Goal: Task Accomplishment & Management: Manage account settings

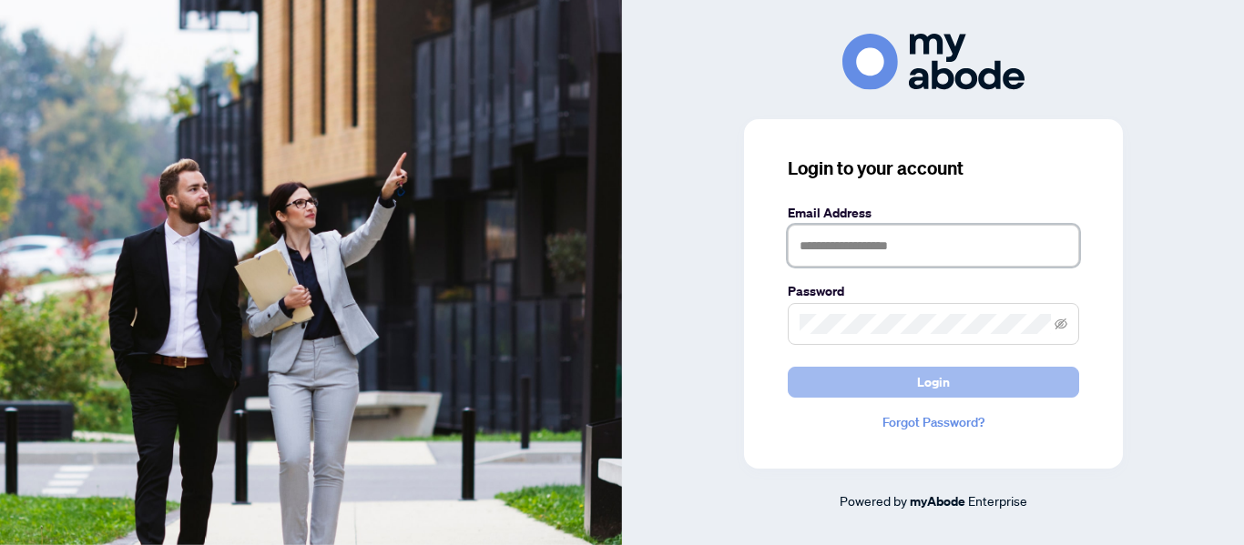
type input "**********"
click at [909, 373] on button "Login" at bounding box center [932, 382] width 291 height 31
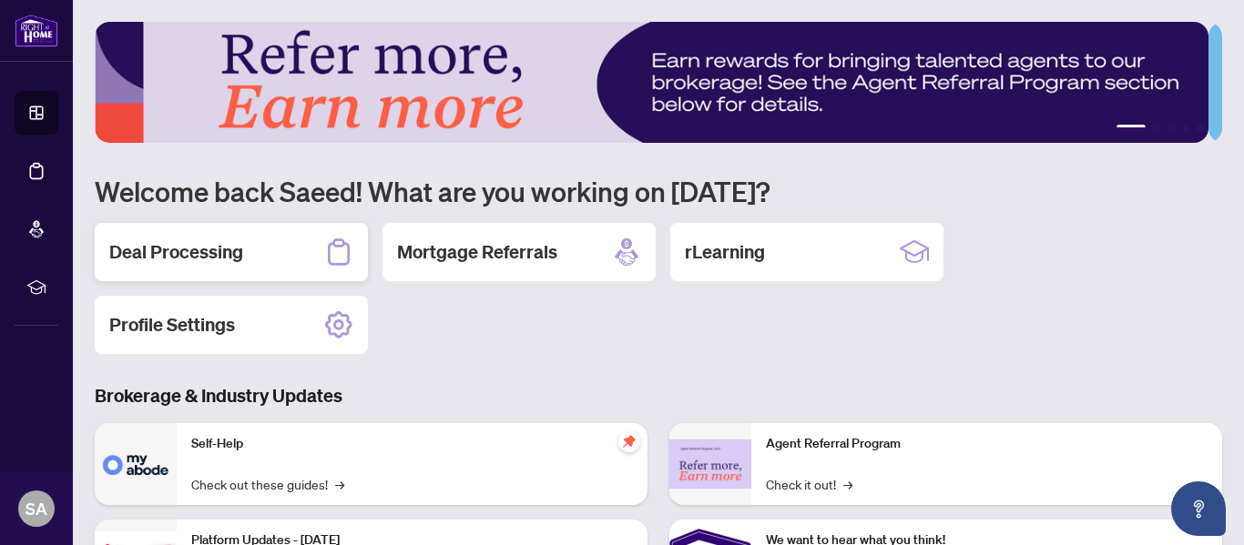
click at [171, 249] on h2 "Deal Processing" at bounding box center [176, 251] width 134 height 25
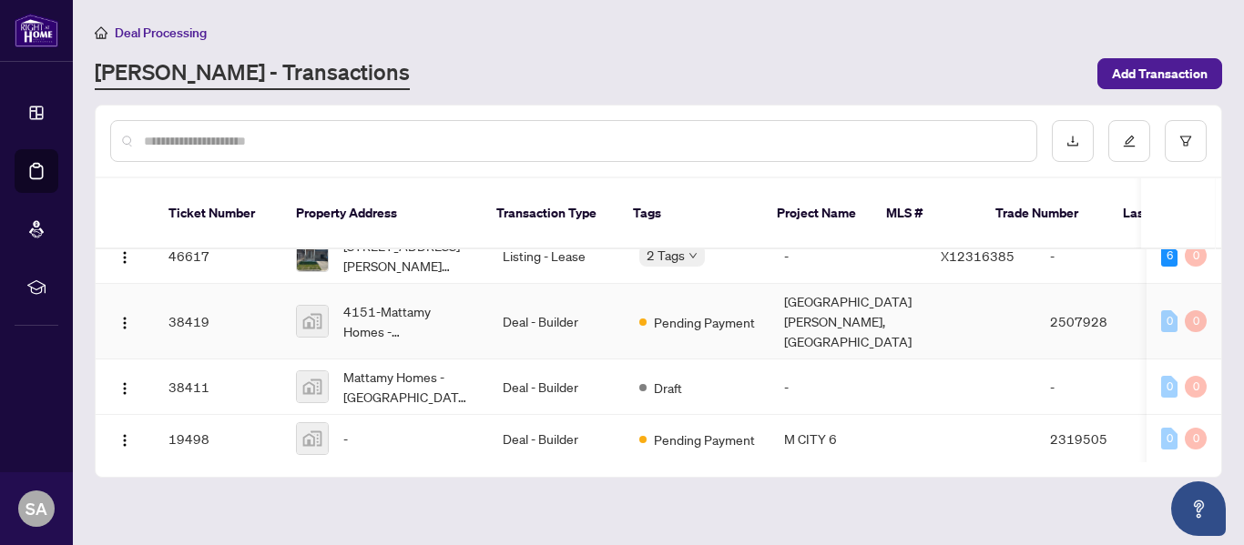
scroll to position [35, 0]
click at [195, 414] on td "19498" at bounding box center [217, 438] width 127 height 48
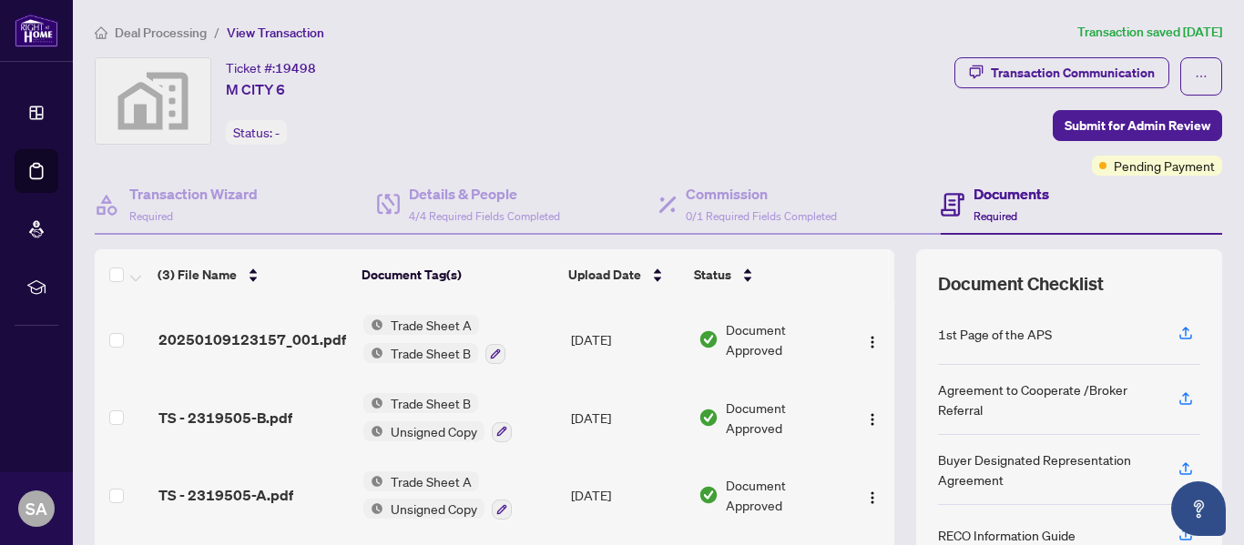
click at [420, 320] on span "Trade Sheet A" at bounding box center [431, 325] width 96 height 20
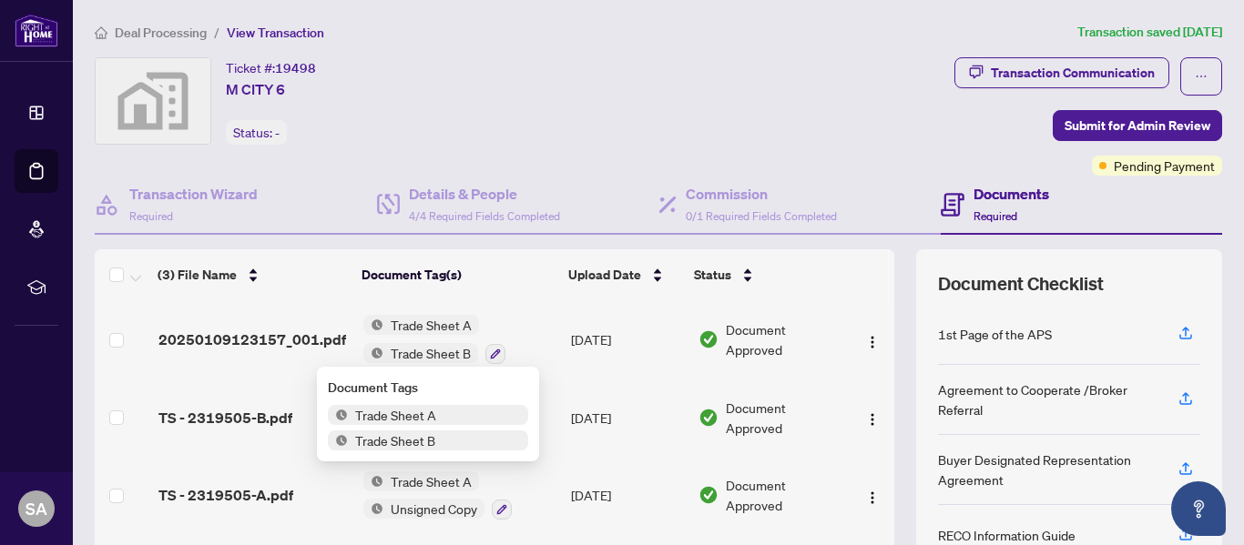
click at [381, 416] on span "Trade Sheet A" at bounding box center [396, 415] width 96 height 20
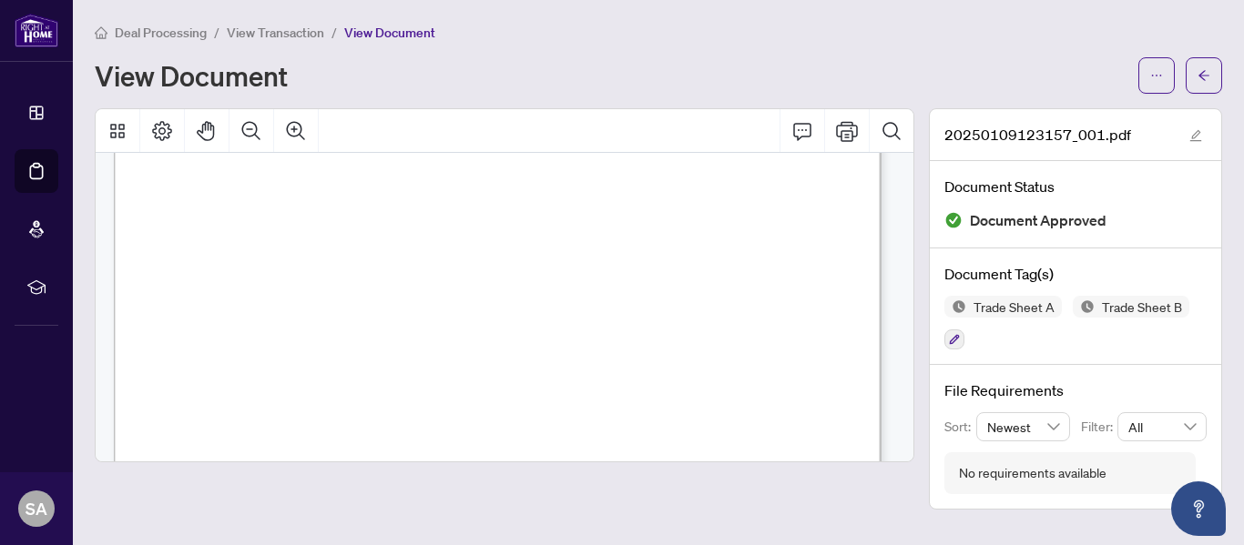
scroll to position [1457, 0]
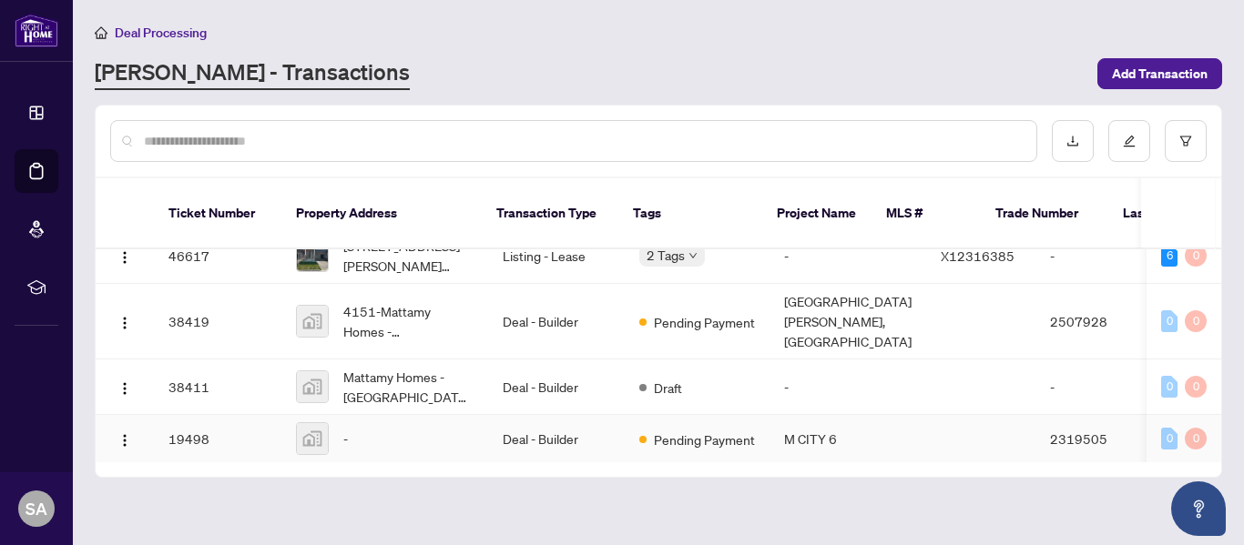
scroll to position [35, 0]
click at [116, 371] on button "button" at bounding box center [124, 385] width 29 height 29
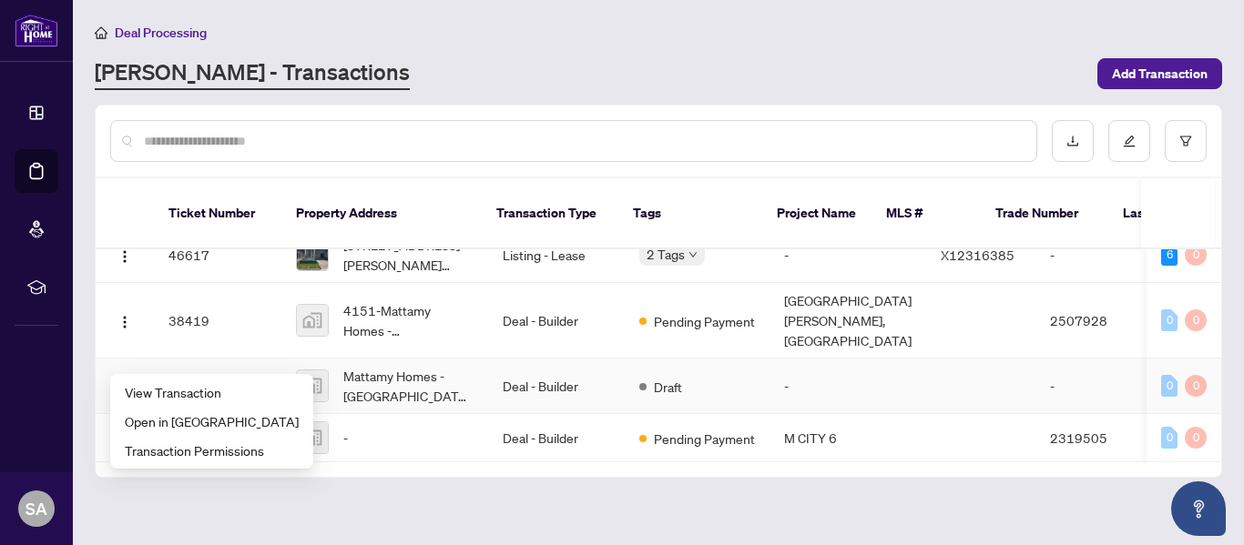
scroll to position [0, 0]
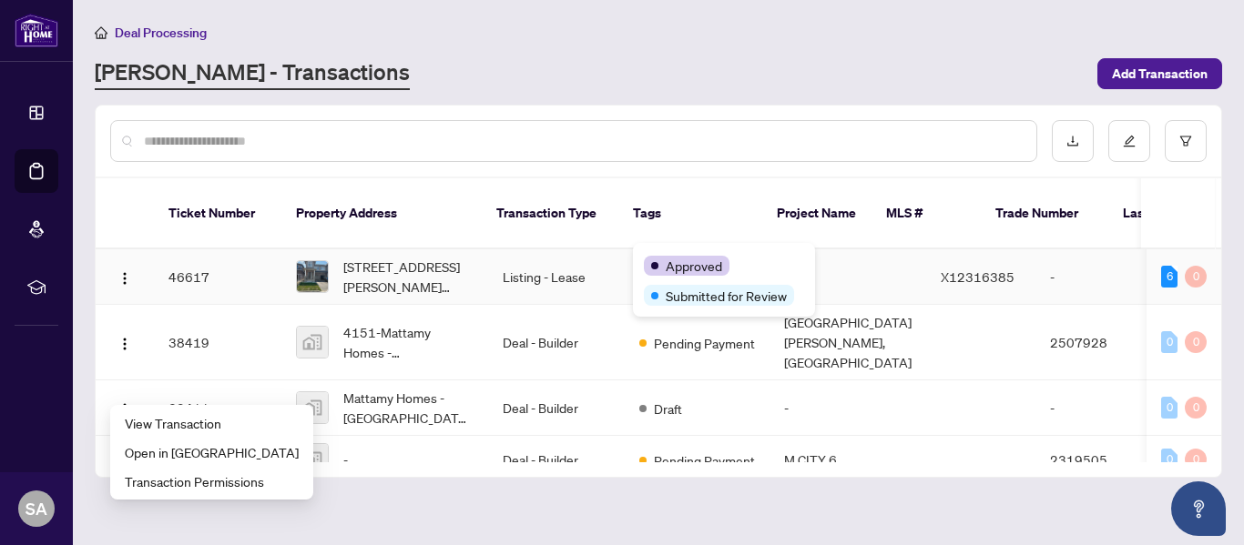
click at [683, 257] on span "Approved" at bounding box center [693, 266] width 56 height 20
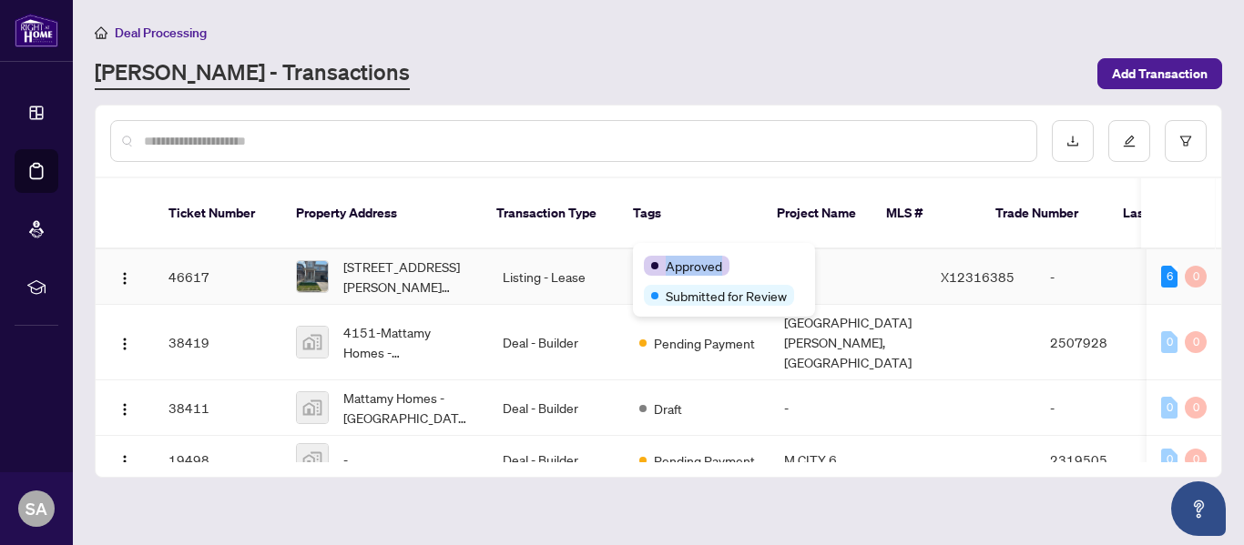
click at [683, 257] on span "Approved" at bounding box center [693, 266] width 56 height 20
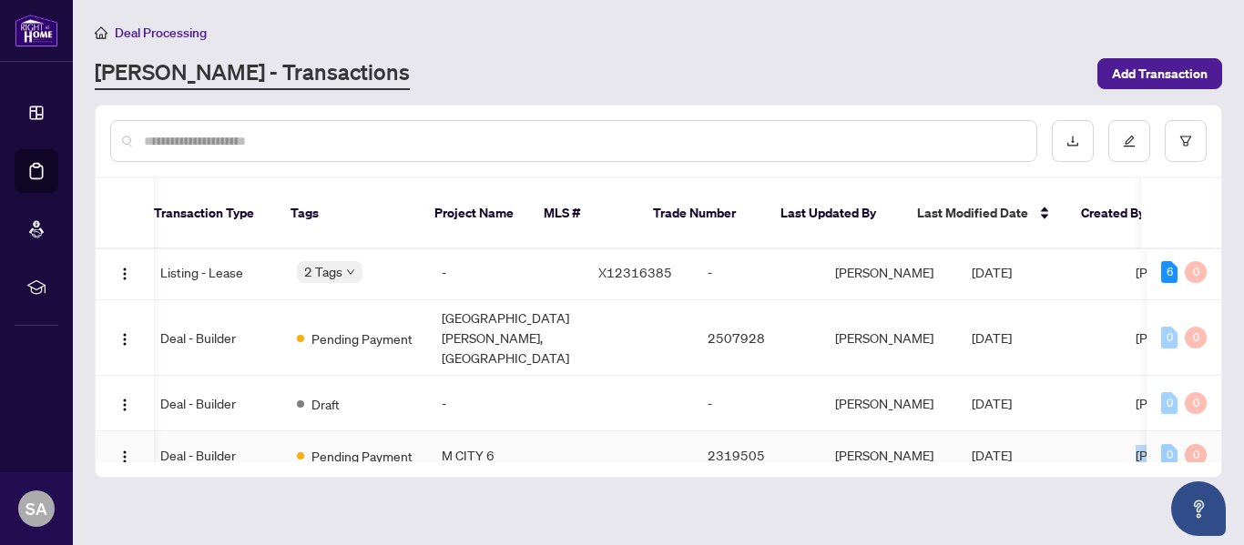
scroll to position [35, 342]
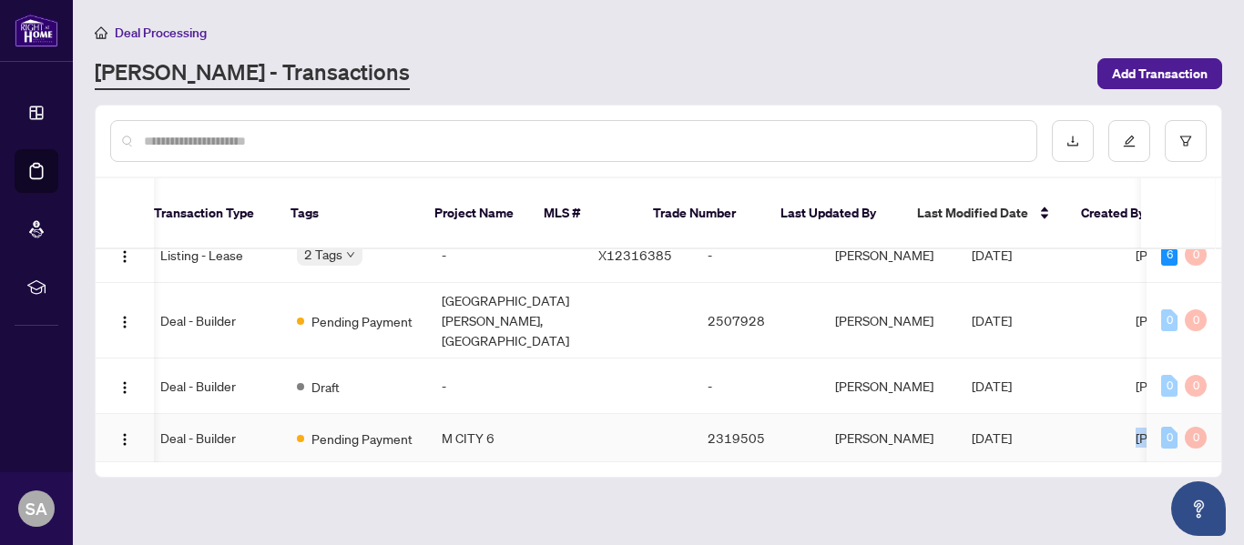
drag, startPoint x: 1076, startPoint y: 434, endPoint x: 1149, endPoint y: 432, distance: 72.9
click at [1149, 432] on tr "19498 - Deal - Builder Pending Payment M CITY 6 2319505 [PERSON_NAME] [DATE] [P…" at bounding box center [601, 438] width 1697 height 48
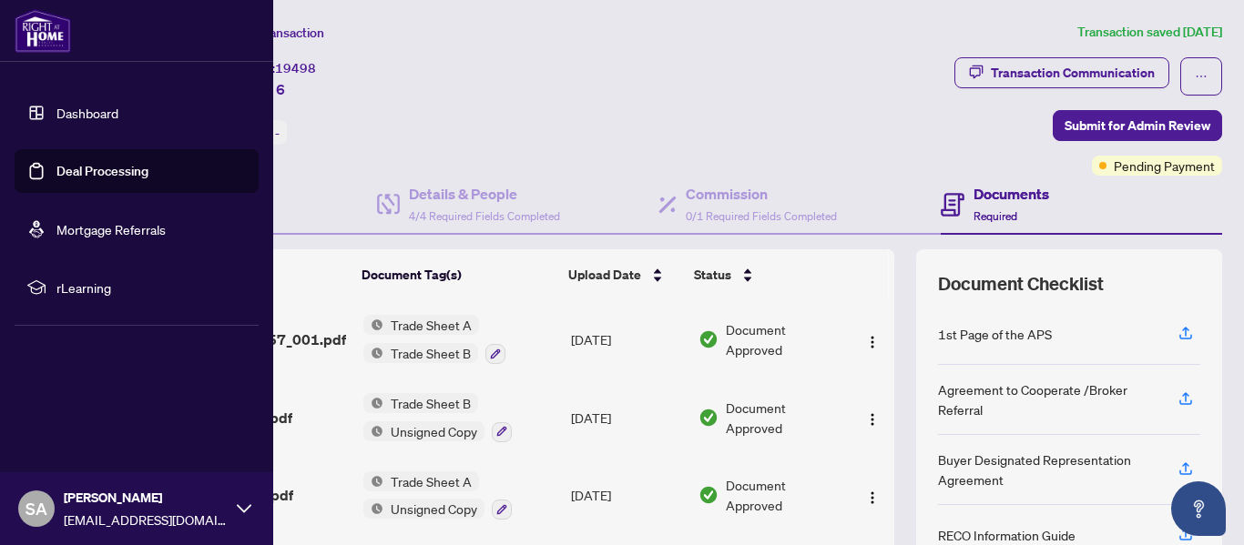
click at [35, 29] on img at bounding box center [43, 31] width 56 height 44
